Goal: Task Accomplishment & Management: Use online tool/utility

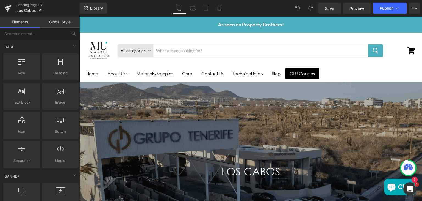
scroll to position [908, 0]
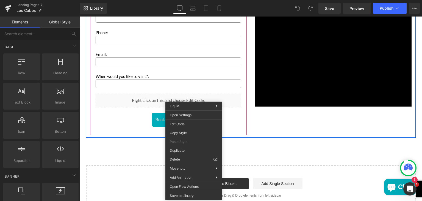
click at [164, 100] on div "Liquid" at bounding box center [169, 100] width 146 height 14
click at [170, 99] on div "Liquid" at bounding box center [169, 100] width 146 height 14
click at [173, 104] on div "Liquid" at bounding box center [169, 100] width 146 height 14
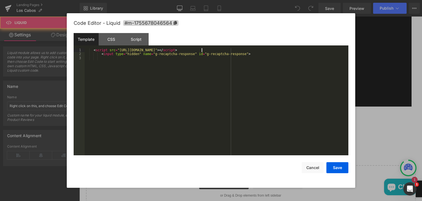
click at [274, 50] on div "< script src = "[URL][DOMAIN_NAME]" > </ script > < input type = "hidden" name …" at bounding box center [217, 105] width 264 height 115
click at [274, 50] on div "< script src = "[URL][DOMAIN_NAME]" > </ script > < input type = "hidden" name …" at bounding box center [217, 101] width 264 height 107
drag, startPoint x: 274, startPoint y: 50, endPoint x: 202, endPoint y: 51, distance: 71.7
click at [202, 51] on div "< script src = "[URL][DOMAIN_NAME]" > </ script > < input type = "hidden" name …" at bounding box center [217, 105] width 264 height 115
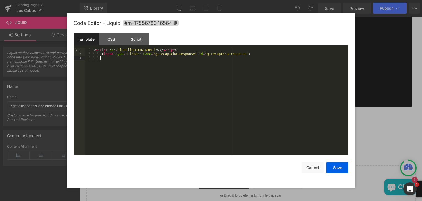
click at [255, 65] on div "< script src = "[URL][DOMAIN_NAME]" > </ script > < input type = "hidden" name …" at bounding box center [217, 105] width 264 height 115
drag, startPoint x: 202, startPoint y: 50, endPoint x: 273, endPoint y: 50, distance: 71.7
click at [273, 50] on div "< script src = "[URL][DOMAIN_NAME]" > </ script > < input type = "hidden" name …" at bounding box center [217, 105] width 264 height 115
click at [136, 37] on div "Script" at bounding box center [136, 39] width 25 height 12
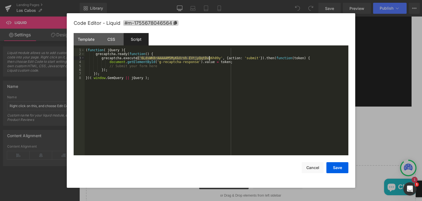
drag, startPoint x: 136, startPoint y: 57, endPoint x: 209, endPoint y: 59, distance: 72.5
click at [209, 59] on div "( function ( jQuery ) { grecaptcha . ready ( function ( ) { grecaptcha . execut…" at bounding box center [217, 105] width 264 height 115
click at [88, 40] on div "Template" at bounding box center [86, 39] width 25 height 12
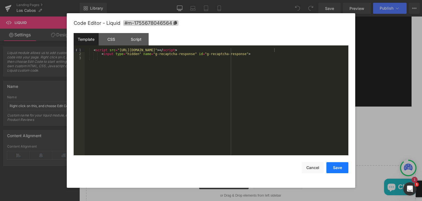
click at [336, 166] on button "Save" at bounding box center [337, 167] width 22 height 11
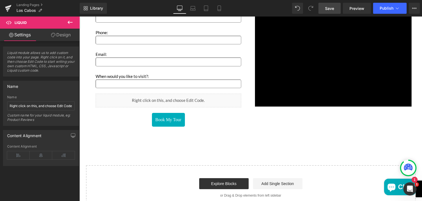
click at [327, 8] on span "Save" at bounding box center [329, 8] width 9 height 6
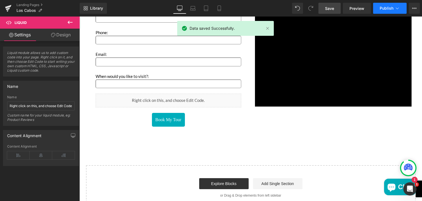
click at [377, 6] on button "Publish" at bounding box center [390, 8] width 34 height 11
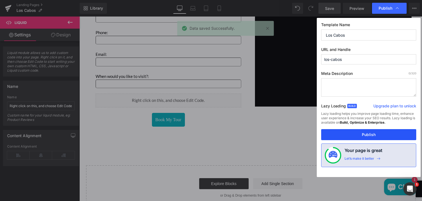
click at [353, 133] on button "Publish" at bounding box center [368, 134] width 95 height 11
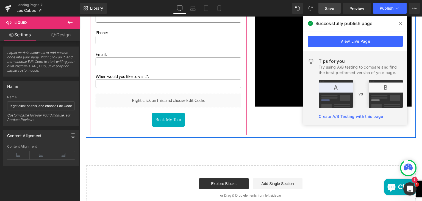
click at [173, 104] on icon "Main content" at bounding box center [174, 105] width 3 height 3
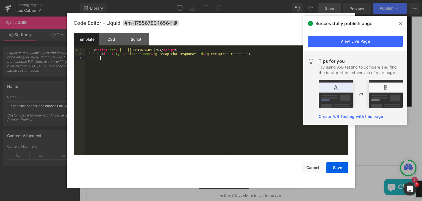
click at [236, 139] on div "< script src = "[URL][DOMAIN_NAME]" > </ script > < input type = "hidden" name …" at bounding box center [217, 105] width 264 height 115
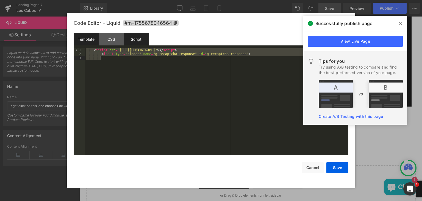
click at [141, 39] on div "Script" at bounding box center [136, 39] width 25 height 12
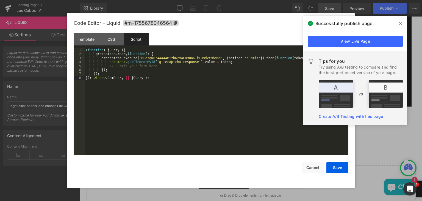
click at [153, 80] on div "( function ( jQuery ) { grecaptcha . ready ( function ( ) { grecaptcha . execut…" at bounding box center [217, 105] width 264 height 115
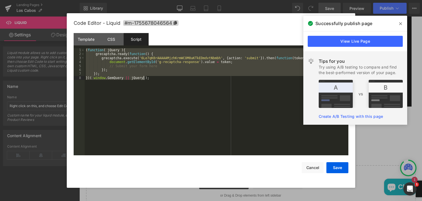
click at [164, 85] on div "( function ( jQuery ) { grecaptcha . ready ( function ( ) { grecaptcha . execut…" at bounding box center [217, 101] width 264 height 107
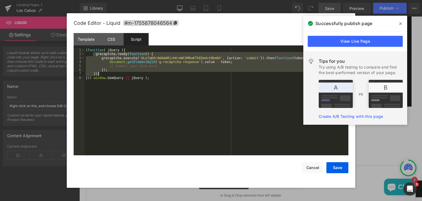
drag, startPoint x: 92, startPoint y: 55, endPoint x: 100, endPoint y: 73, distance: 19.3
click at [100, 73] on div "( function ( jQuery ) { grecaptcha . ready ( function ( ) { grecaptcha . execut…" at bounding box center [217, 105] width 264 height 115
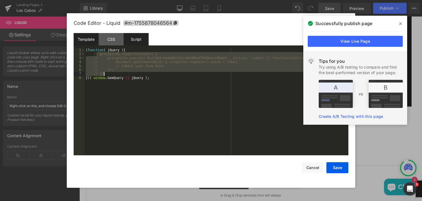
click at [85, 40] on div "Template" at bounding box center [86, 39] width 25 height 12
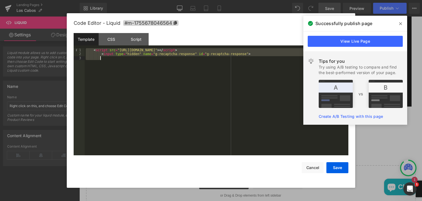
click at [119, 65] on div "< script src = "[URL][DOMAIN_NAME]" > </ script > < input type = "hidden" name …" at bounding box center [217, 101] width 264 height 107
click at [119, 65] on div "<!-- <script src="[URL][DOMAIN_NAME]"></script> --> <!-- <input type="hidden" n…" at bounding box center [217, 101] width 264 height 107
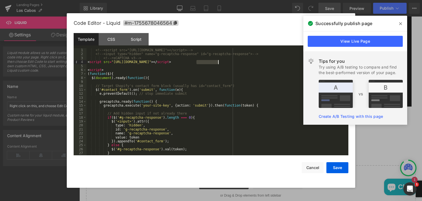
drag, startPoint x: 196, startPoint y: 63, endPoint x: 219, endPoint y: 63, distance: 22.5
click at [219, 63] on div "<!-- <script src="[URL][DOMAIN_NAME]"></script> --> <!-- <input type="hidden" n…" at bounding box center [217, 105] width 260 height 115
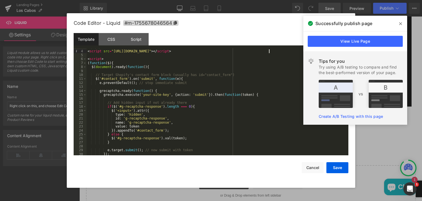
scroll to position [11, 0]
drag, startPoint x: 139, startPoint y: 95, endPoint x: 161, endPoint y: 95, distance: 22.3
click at [161, 95] on div "<!-- reCAPTCHA v3 --> < script src = "[URL][DOMAIN_NAME]" > </ script > < scrip…" at bounding box center [217, 102] width 260 height 115
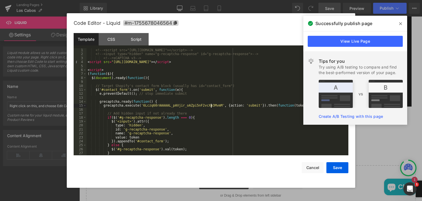
scroll to position [0, 0]
click at [331, 169] on button "Save" at bounding box center [337, 167] width 22 height 11
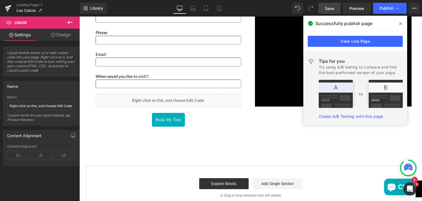
click at [400, 23] on icon at bounding box center [400, 23] width 3 height 3
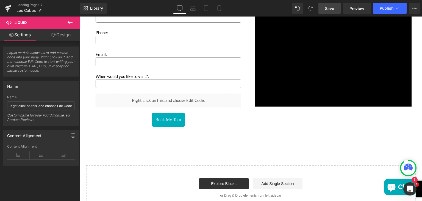
click at [331, 7] on span "Save" at bounding box center [329, 8] width 9 height 6
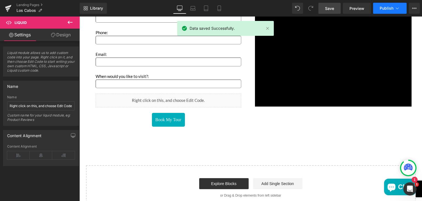
click at [379, 7] on button "Publish" at bounding box center [390, 8] width 34 height 11
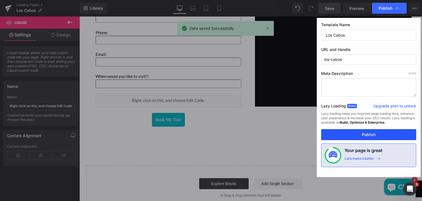
click at [348, 131] on button "Publish" at bounding box center [368, 134] width 95 height 11
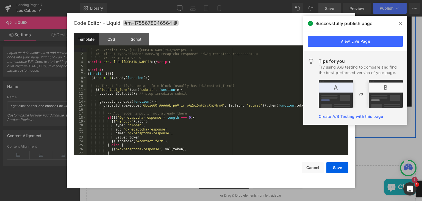
click at [174, 105] on icon "Main content" at bounding box center [174, 106] width 3 height 3
click at [137, 38] on div "Script" at bounding box center [136, 39] width 25 height 12
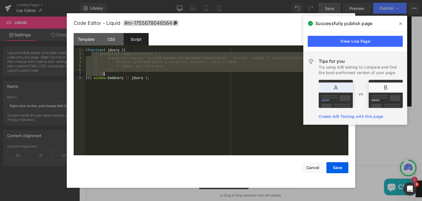
drag, startPoint x: 91, startPoint y: 55, endPoint x: 107, endPoint y: 73, distance: 23.2
click at [107, 73] on div "( function ( jQuery ) { // grecaptcha.ready(function() { // grecaptcha.execute(…" at bounding box center [217, 105] width 264 height 115
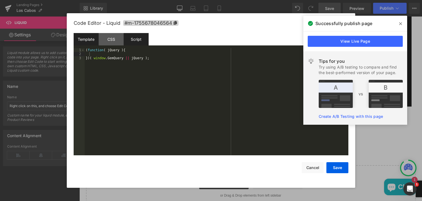
click at [90, 40] on div "Template" at bounding box center [86, 39] width 25 height 12
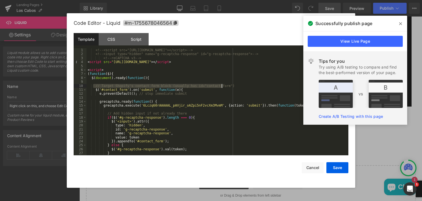
drag, startPoint x: 93, startPoint y: 85, endPoint x: 221, endPoint y: 86, distance: 127.5
click at [221, 86] on div "<!-- <script src="[URL][DOMAIN_NAME]"></script> --> <!-- <input type="hidden" n…" at bounding box center [217, 105] width 260 height 115
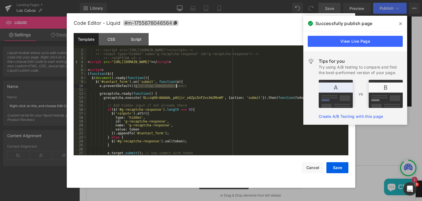
drag, startPoint x: 134, startPoint y: 87, endPoint x: 178, endPoint y: 86, distance: 44.0
click at [178, 86] on div "<!-- <script src="[URL][DOMAIN_NAME]"></script> --> <!-- <input type="hidden" n…" at bounding box center [217, 105] width 260 height 115
drag, startPoint x: 103, startPoint y: 104, endPoint x: 179, endPoint y: 105, distance: 75.6
click at [179, 105] on div "<!-- <script src="[URL][DOMAIN_NAME]"></script> --> <!-- <input type="hidden" n…" at bounding box center [217, 105] width 260 height 115
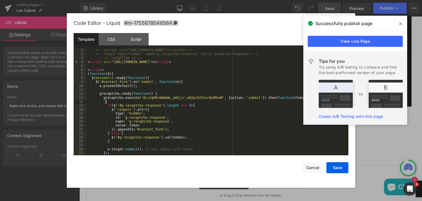
scroll to position [27, 0]
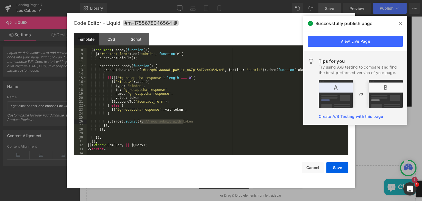
drag, startPoint x: 140, startPoint y: 122, endPoint x: 189, endPoint y: 121, distance: 49.5
click at [189, 121] on div "$ ( document ) . ready ( function ( ) { $ ( '#contact_form' ) . on ( 'submit' ,…" at bounding box center [217, 105] width 260 height 115
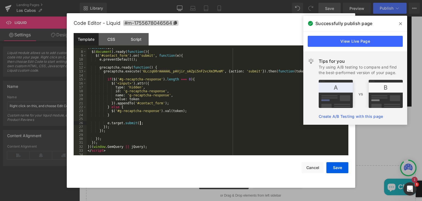
scroll to position [0, 0]
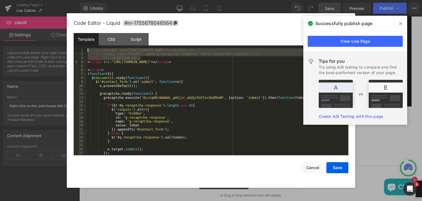
drag, startPoint x: 142, startPoint y: 58, endPoint x: 88, endPoint y: 50, distance: 54.7
click at [88, 50] on div "<!-- <script src="[URL][DOMAIN_NAME]"></script> --> <!-- <input type="hidden" n…" at bounding box center [217, 105] width 260 height 115
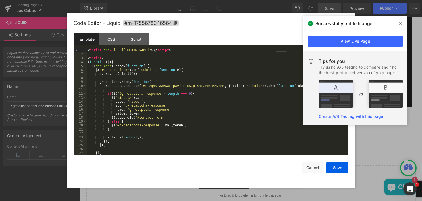
click at [399, 23] on icon at bounding box center [400, 23] width 3 height 4
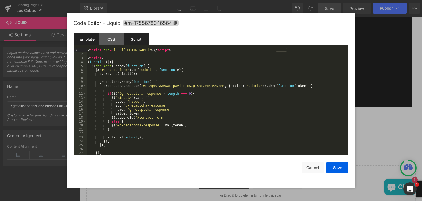
click at [138, 38] on div "Script" at bounding box center [136, 39] width 25 height 12
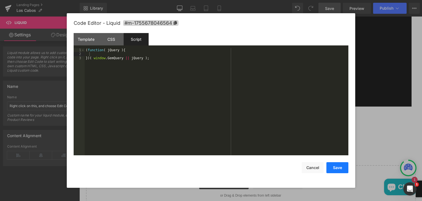
click at [335, 170] on button "Save" at bounding box center [337, 167] width 22 height 11
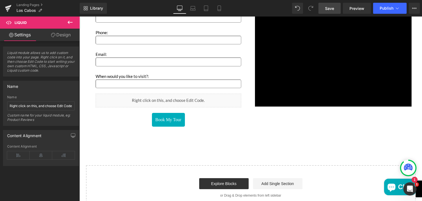
click at [326, 7] on span "Save" at bounding box center [329, 8] width 9 height 6
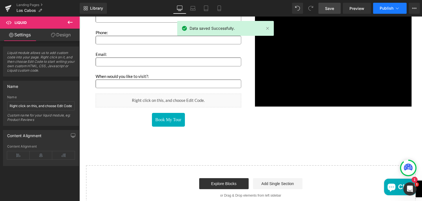
click at [381, 7] on span "Publish" at bounding box center [387, 8] width 14 height 4
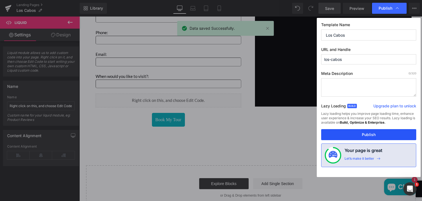
click at [350, 132] on button "Publish" at bounding box center [368, 134] width 95 height 11
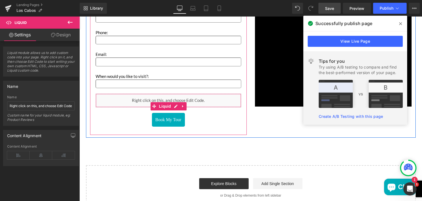
click at [171, 105] on div "Liquid" at bounding box center [169, 100] width 146 height 14
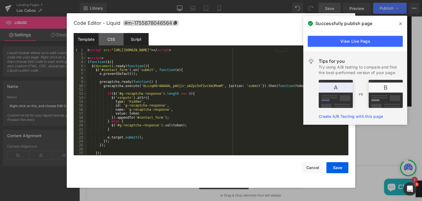
click at [134, 41] on div "Script" at bounding box center [136, 39] width 25 height 12
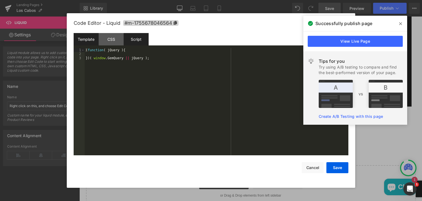
click at [86, 41] on div "Template" at bounding box center [86, 39] width 25 height 12
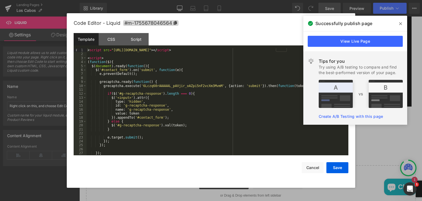
click at [400, 24] on icon at bounding box center [400, 23] width 3 height 4
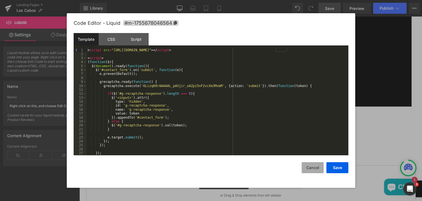
click at [312, 166] on button "Cancel" at bounding box center [313, 167] width 22 height 11
